Goal: Task Accomplishment & Management: Manage account settings

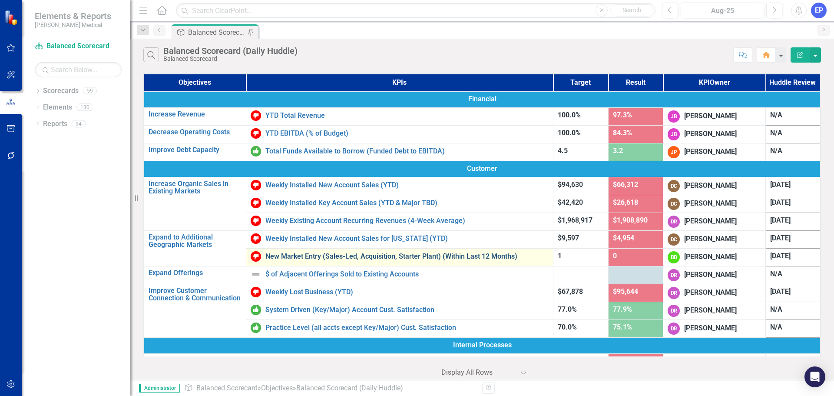
click at [427, 257] on link "New Market Entry (Sales-Led, Acquisition, Starter Plant) (Within Last 12 Months)" at bounding box center [406, 256] width 283 height 8
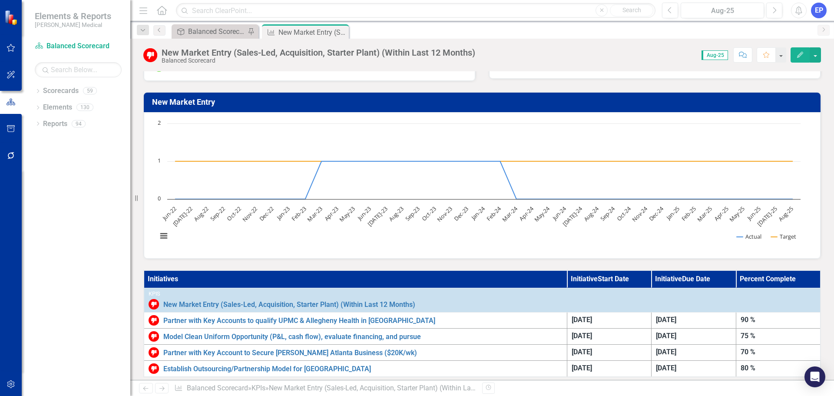
scroll to position [44, 0]
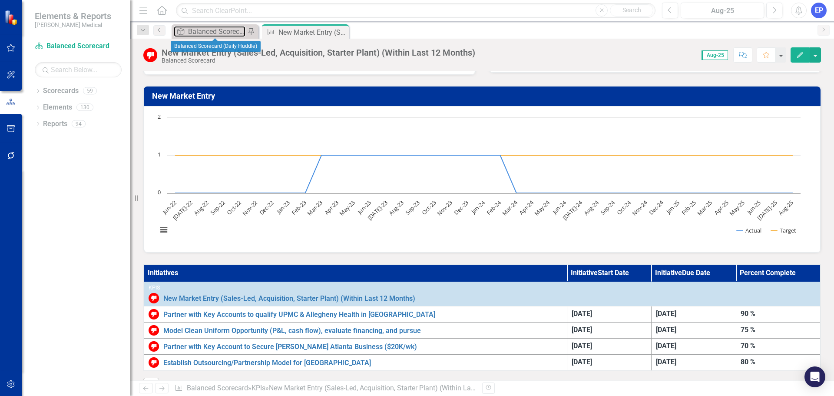
drag, startPoint x: 210, startPoint y: 26, endPoint x: 35, endPoint y: 7, distance: 176.1
click at [210, 28] on div "Balanced Scorecard (Daily Huddle)" at bounding box center [216, 31] width 57 height 11
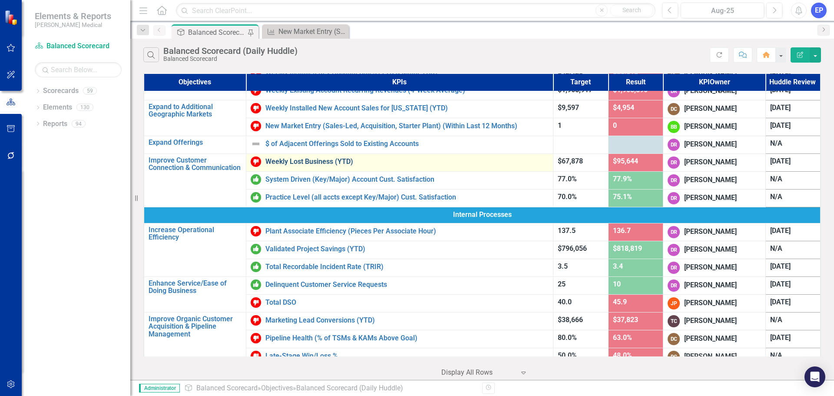
scroll to position [174, 0]
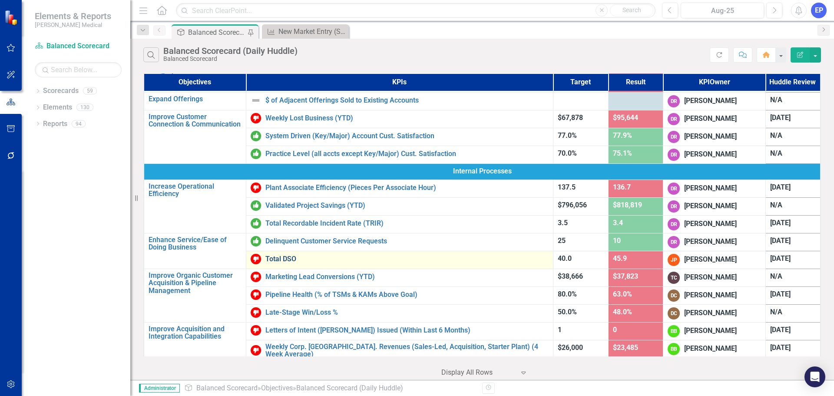
click at [288, 258] on link "Total DSO" at bounding box center [406, 259] width 283 height 8
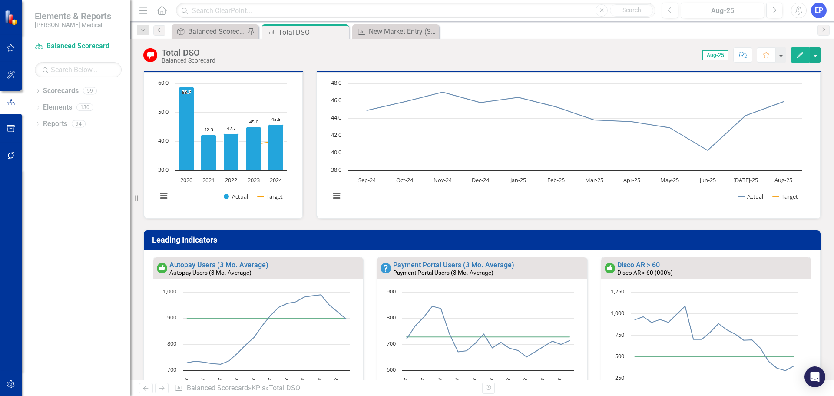
scroll to position [86, 0]
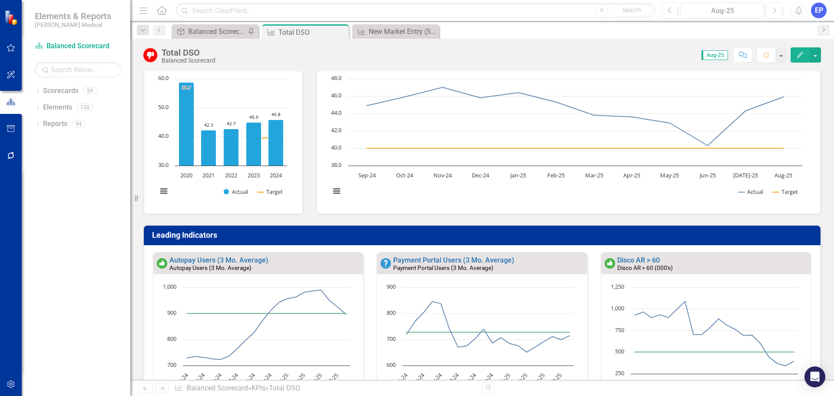
click at [70, 156] on div "Dropdown Scorecards 59 Dropdown Balanced Scorecard Revenue Growth Plan Dropdown…" at bounding box center [76, 240] width 109 height 312
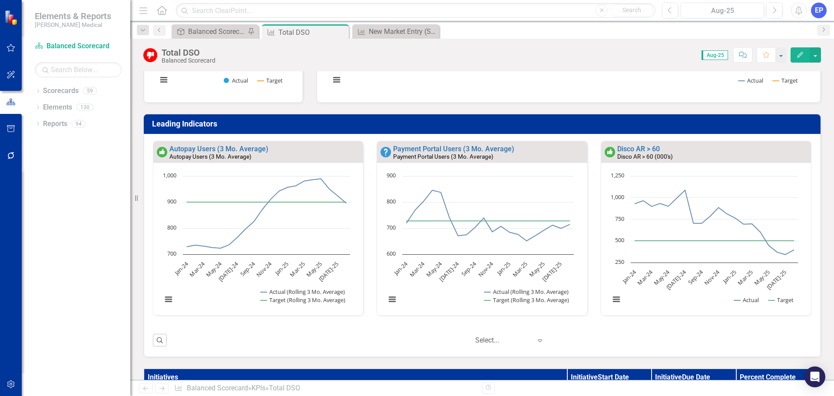
scroll to position [198, 0]
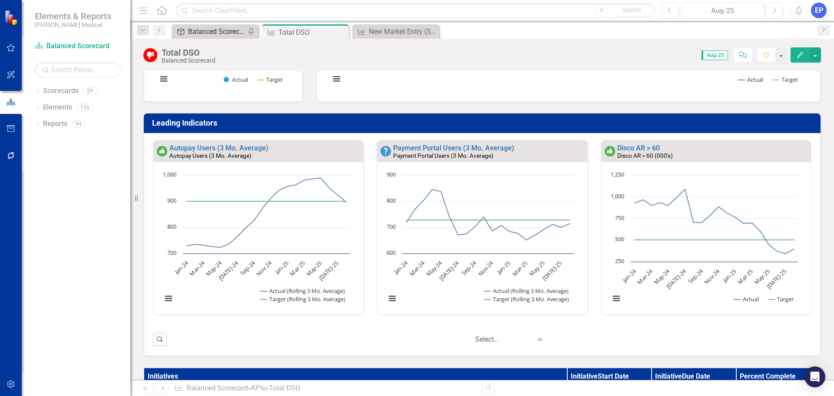
click at [213, 32] on div "Balanced Scorecard (Daily Huddle)" at bounding box center [216, 31] width 57 height 11
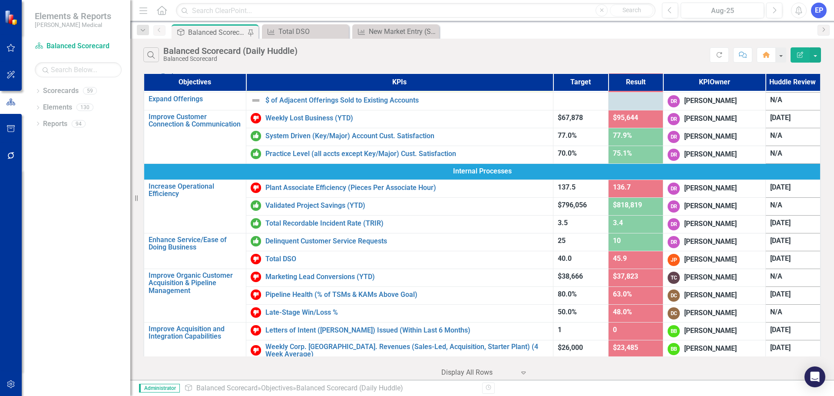
scroll to position [217, 0]
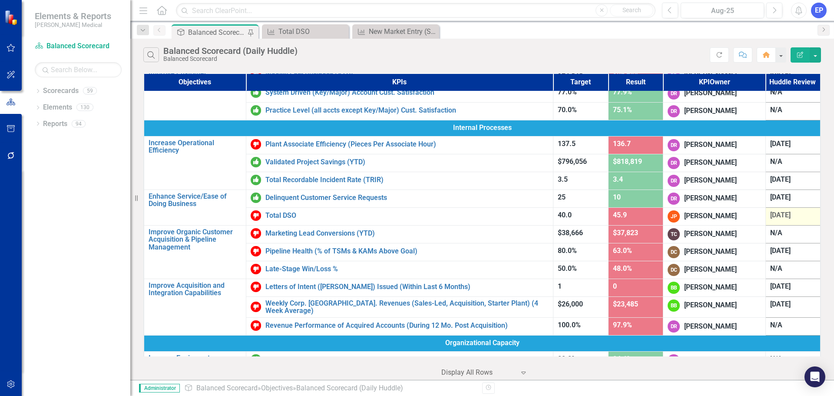
click at [781, 216] on span "[DATE]" at bounding box center [780, 215] width 20 height 8
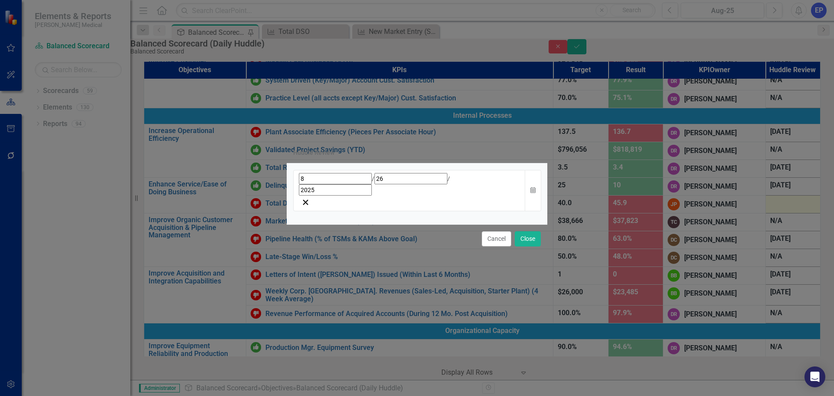
click at [455, 195] on div "[DATE]" at bounding box center [409, 190] width 232 height 41
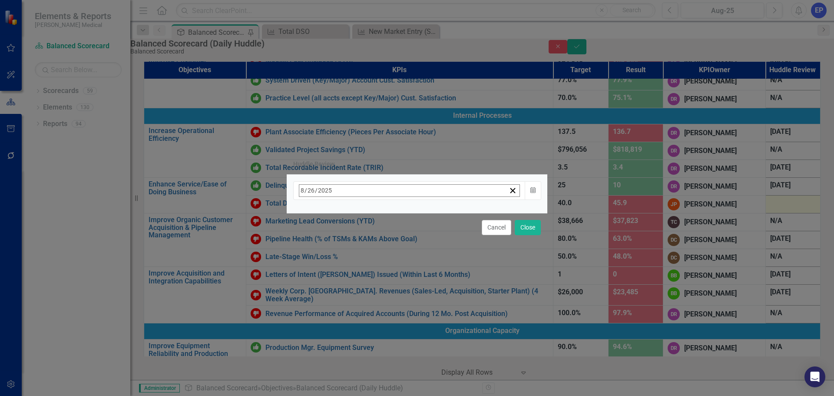
click at [426, 214] on button "›" at bounding box center [416, 209] width 19 height 19
click at [402, 270] on button "18" at bounding box center [391, 275] width 22 height 16
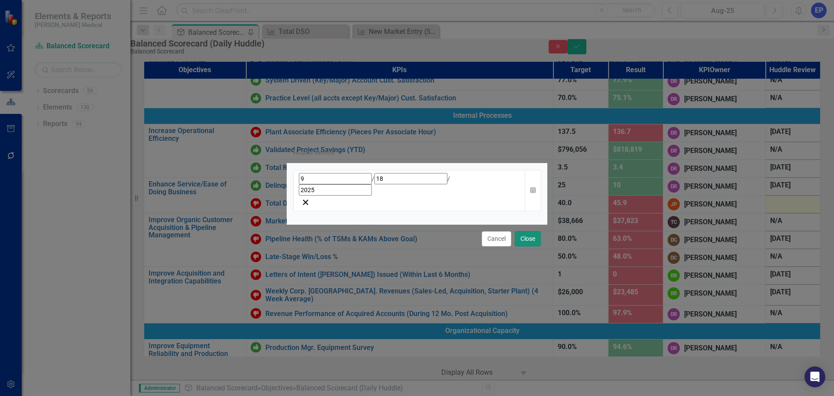
click at [521, 231] on button "Close" at bounding box center [527, 238] width 26 height 15
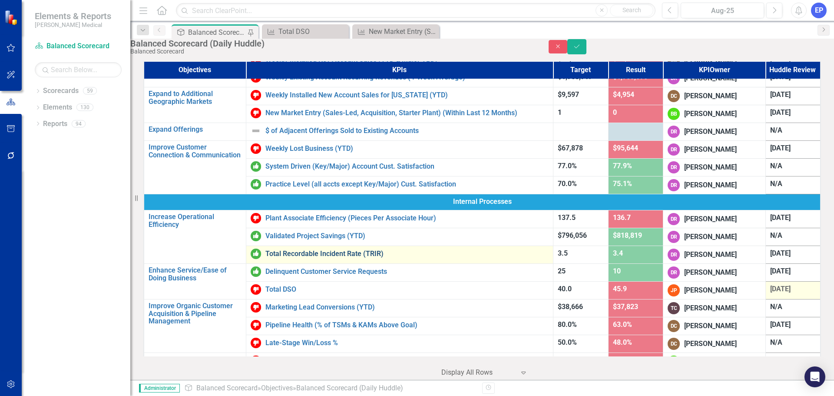
scroll to position [130, 0]
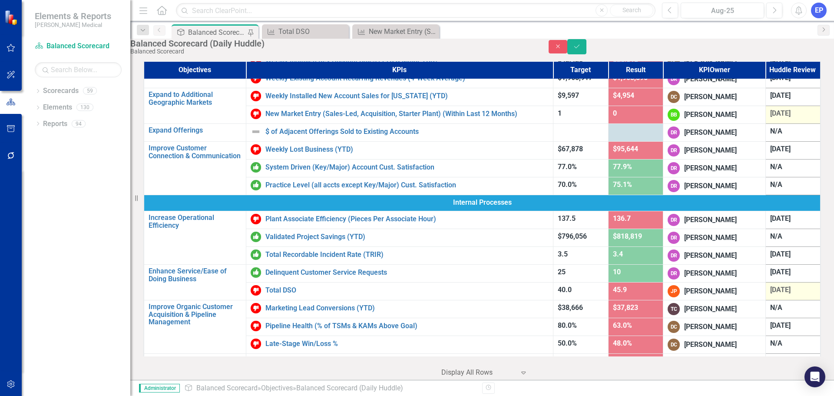
click at [771, 117] on span "[DATE]" at bounding box center [780, 113] width 20 height 8
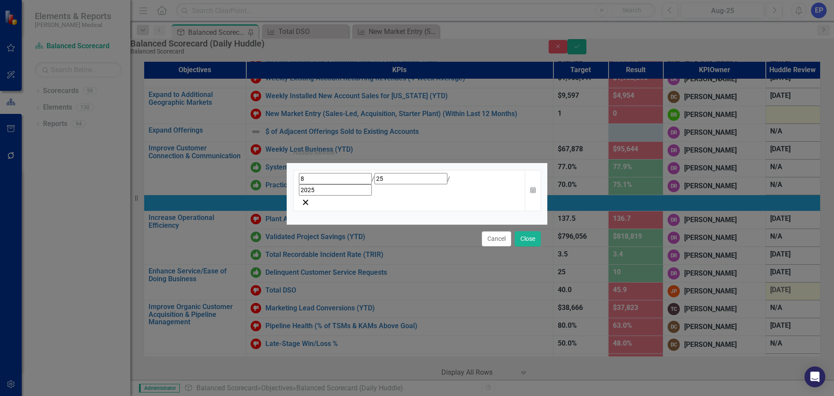
click at [445, 190] on div "[DATE]" at bounding box center [409, 184] width 221 height 23
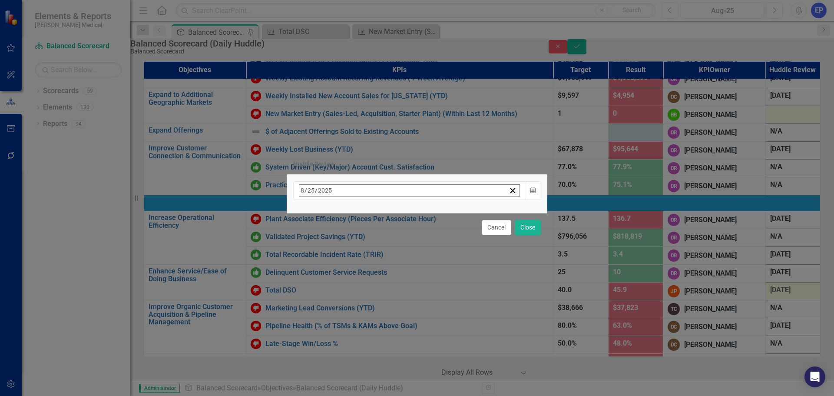
click at [426, 211] on button "›" at bounding box center [416, 209] width 19 height 19
click at [395, 274] on abbr "18" at bounding box center [391, 275] width 7 height 7
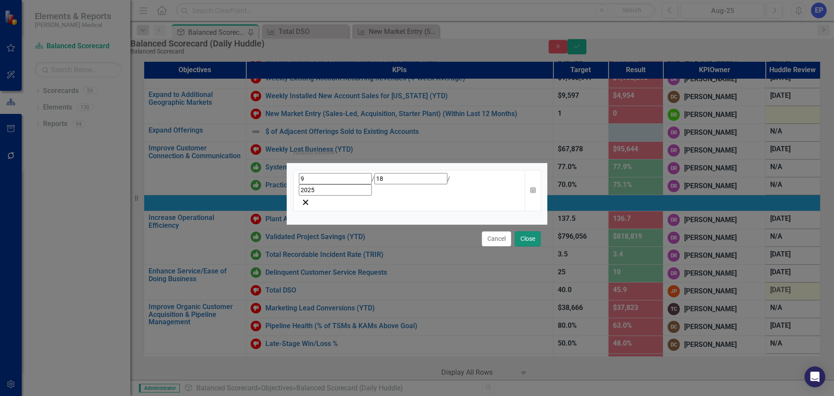
click at [524, 231] on button "Close" at bounding box center [527, 238] width 26 height 15
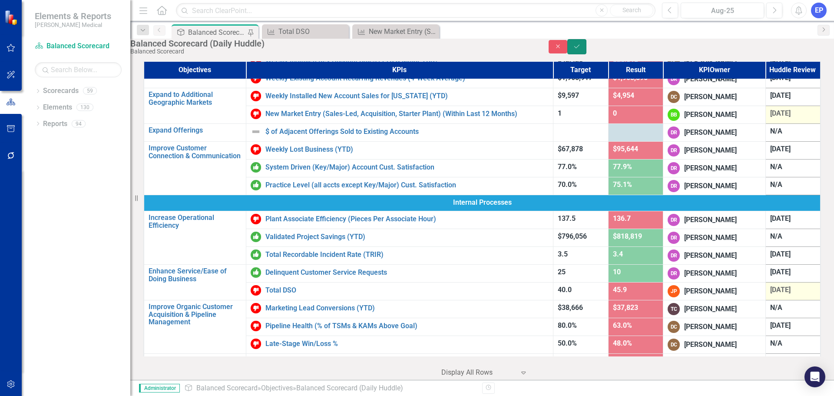
click at [580, 49] on icon "Save" at bounding box center [577, 46] width 8 height 6
